Goal: Find specific page/section: Find specific page/section

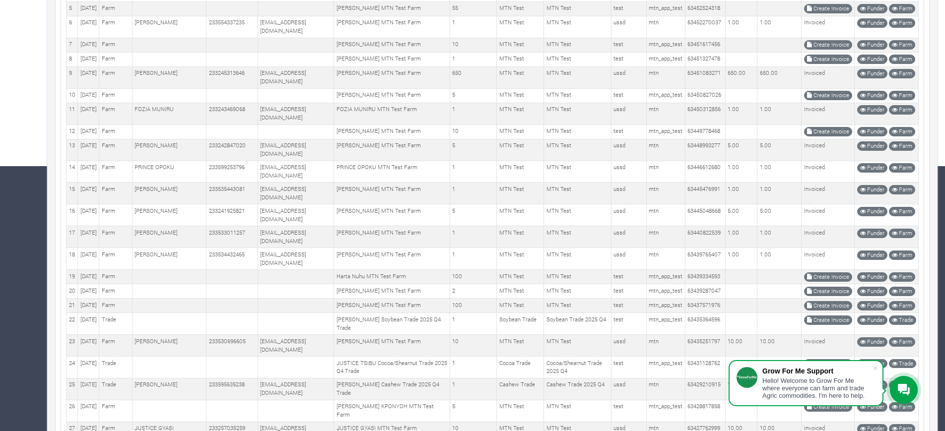
scroll to position [241, 0]
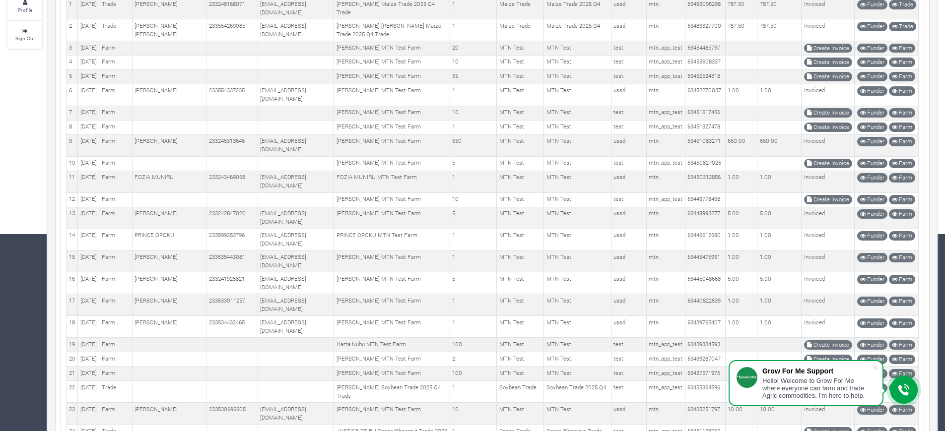
scroll to position [188, 0]
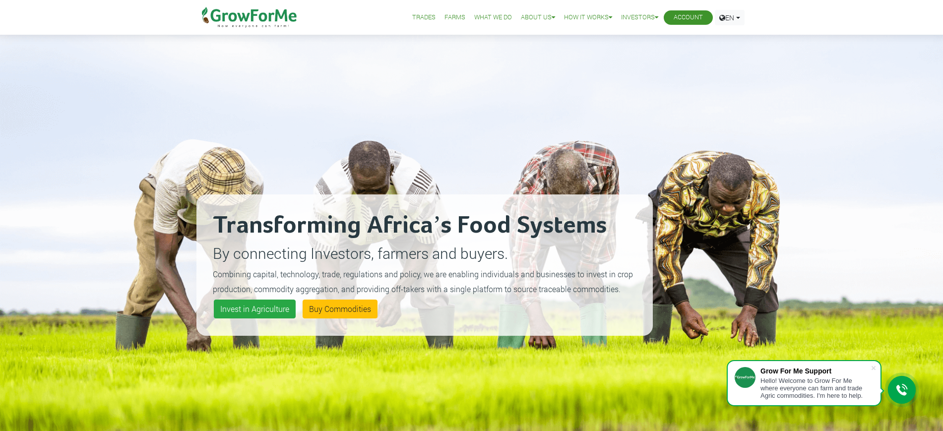
click at [694, 14] on link "Account" at bounding box center [688, 17] width 29 height 10
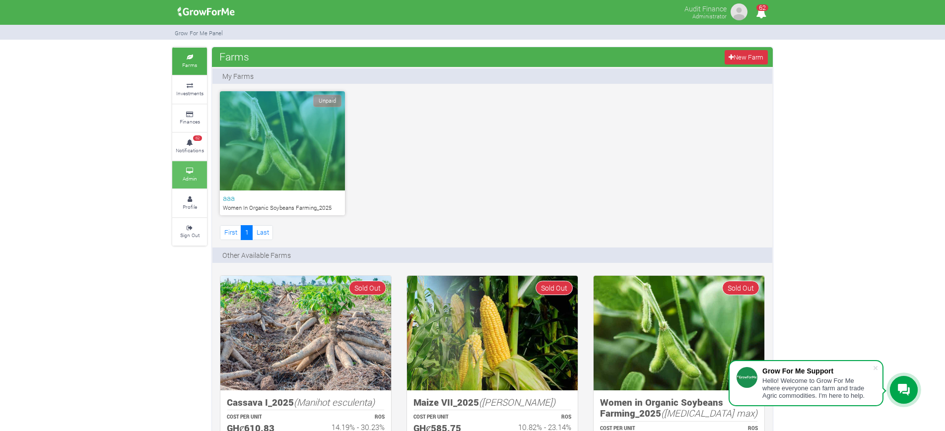
click at [194, 171] on icon at bounding box center [190, 171] width 30 height 5
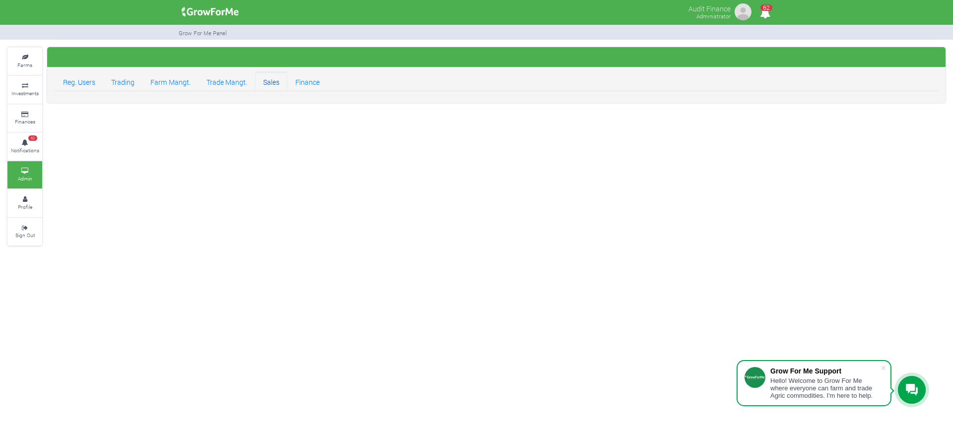
click at [269, 85] on link "Sales" at bounding box center [271, 81] width 32 height 20
